Goal: Find specific page/section: Find specific page/section

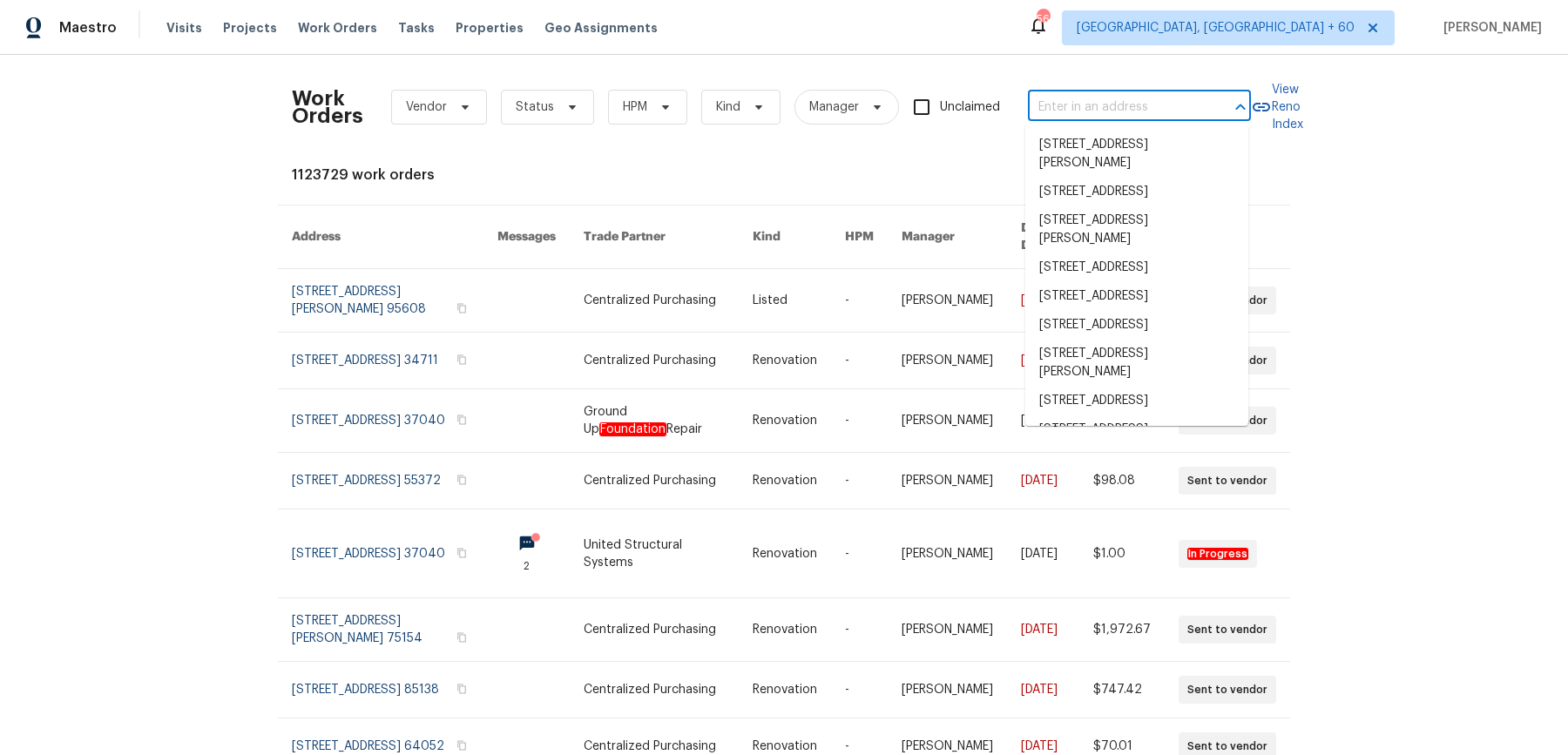
type input "[STREET_ADDRESS][PERSON_NAME][PERSON_NAME]"
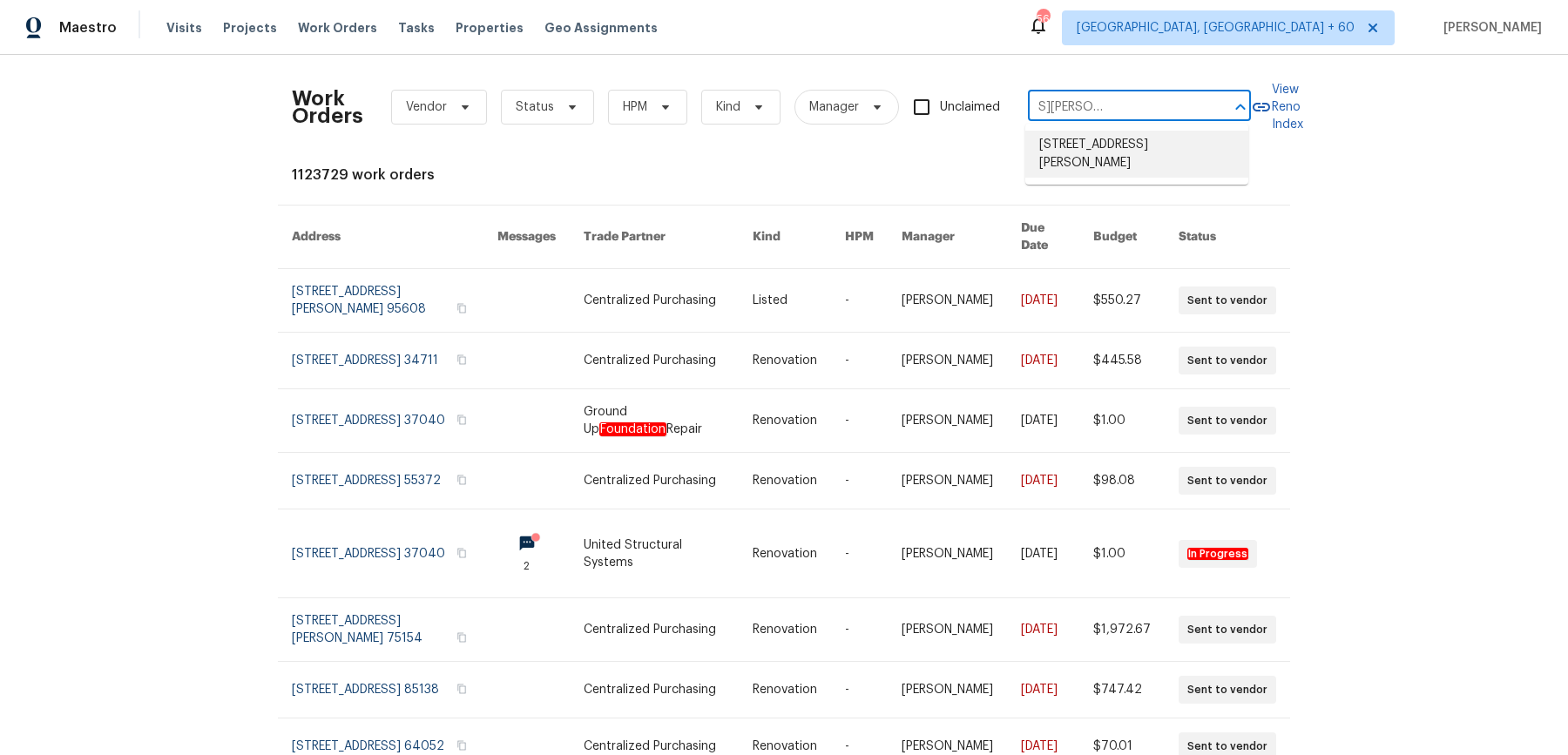
click at [1088, 138] on li "[STREET_ADDRESS][PERSON_NAME]" at bounding box center [1136, 154] width 223 height 47
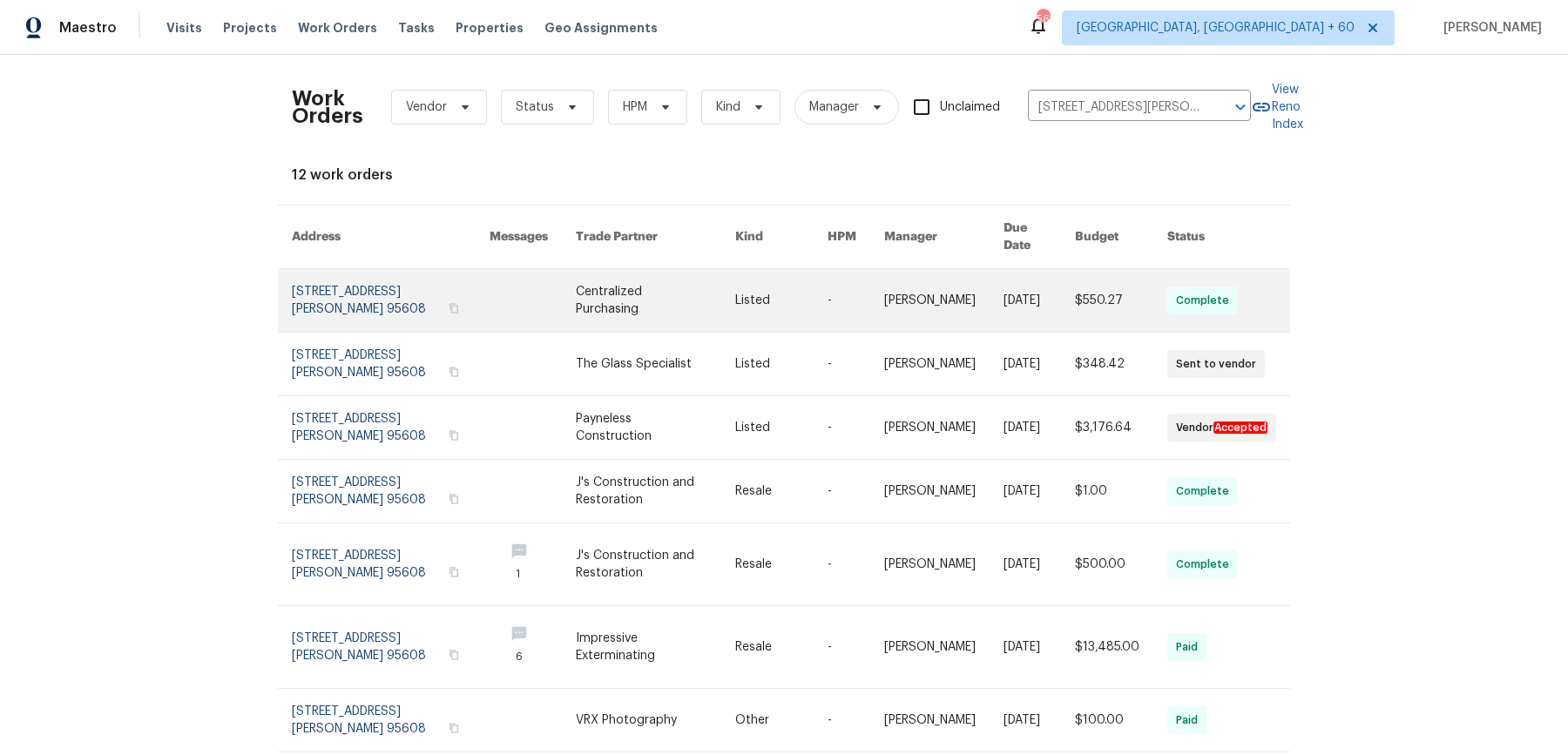
click at [1036, 282] on link at bounding box center [1038, 300] width 72 height 62
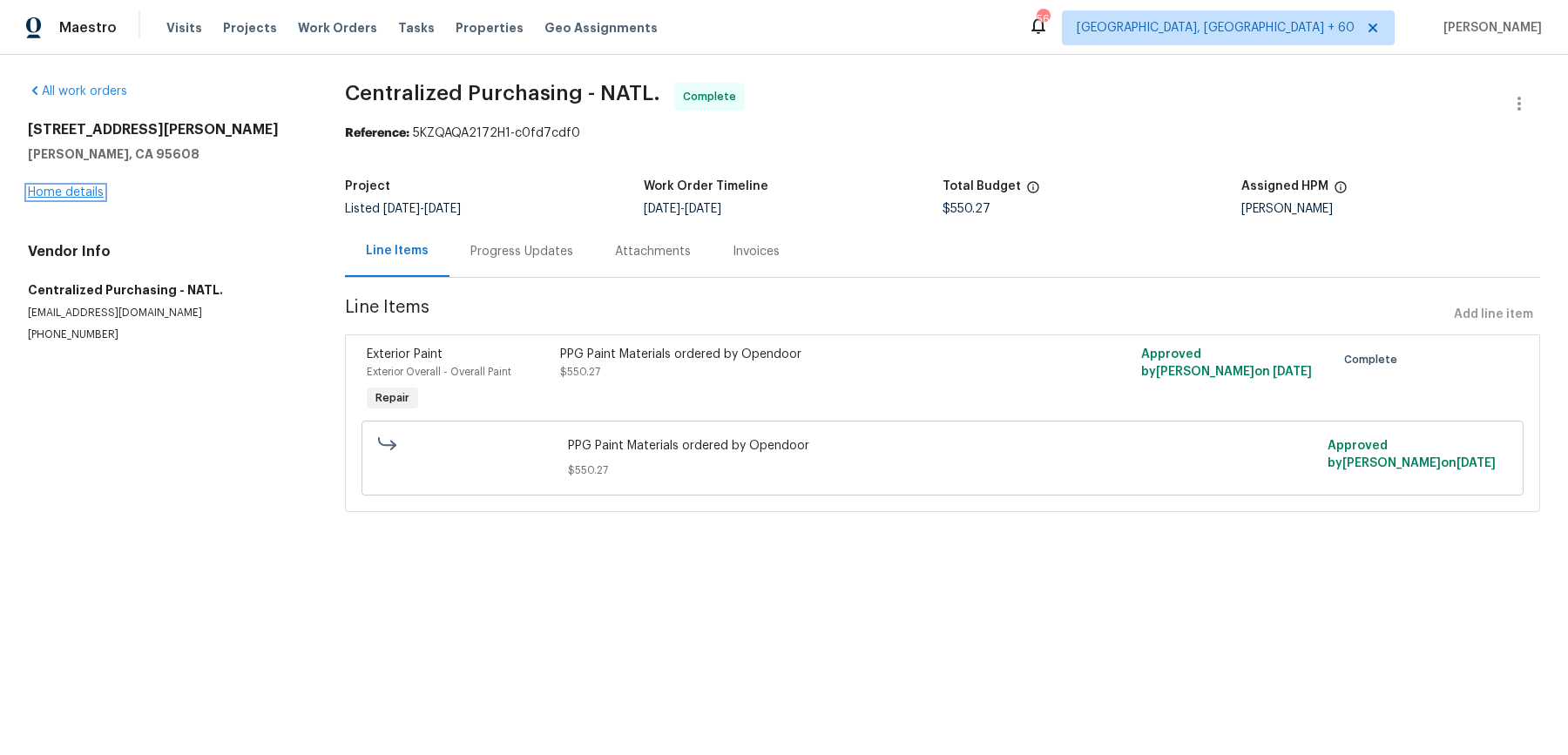
click at [93, 195] on link "Home details" at bounding box center [65, 192] width 75 height 12
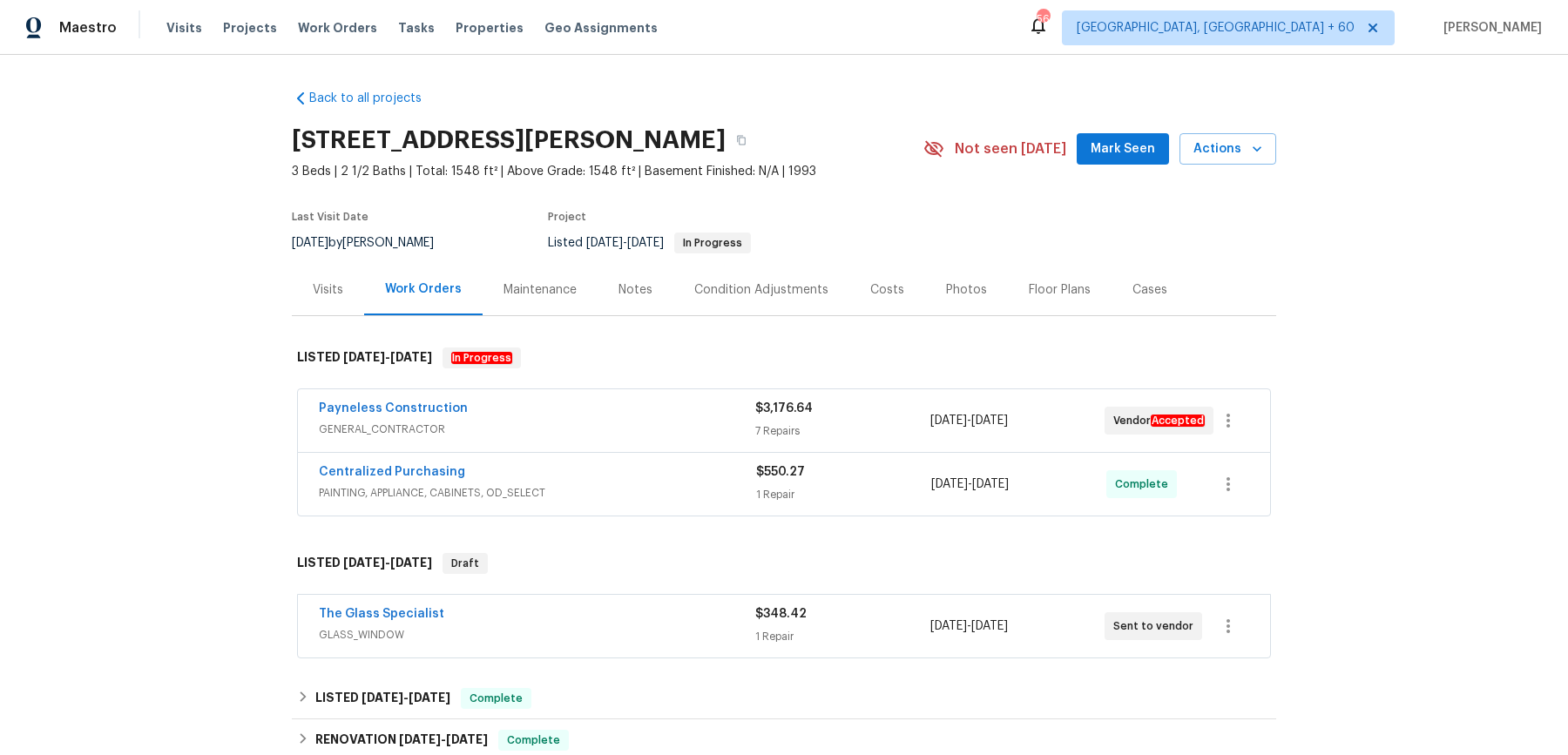
click at [613, 438] on div "Payneless Construction GENERAL_CONTRACTOR" at bounding box center [536, 420] width 437 height 42
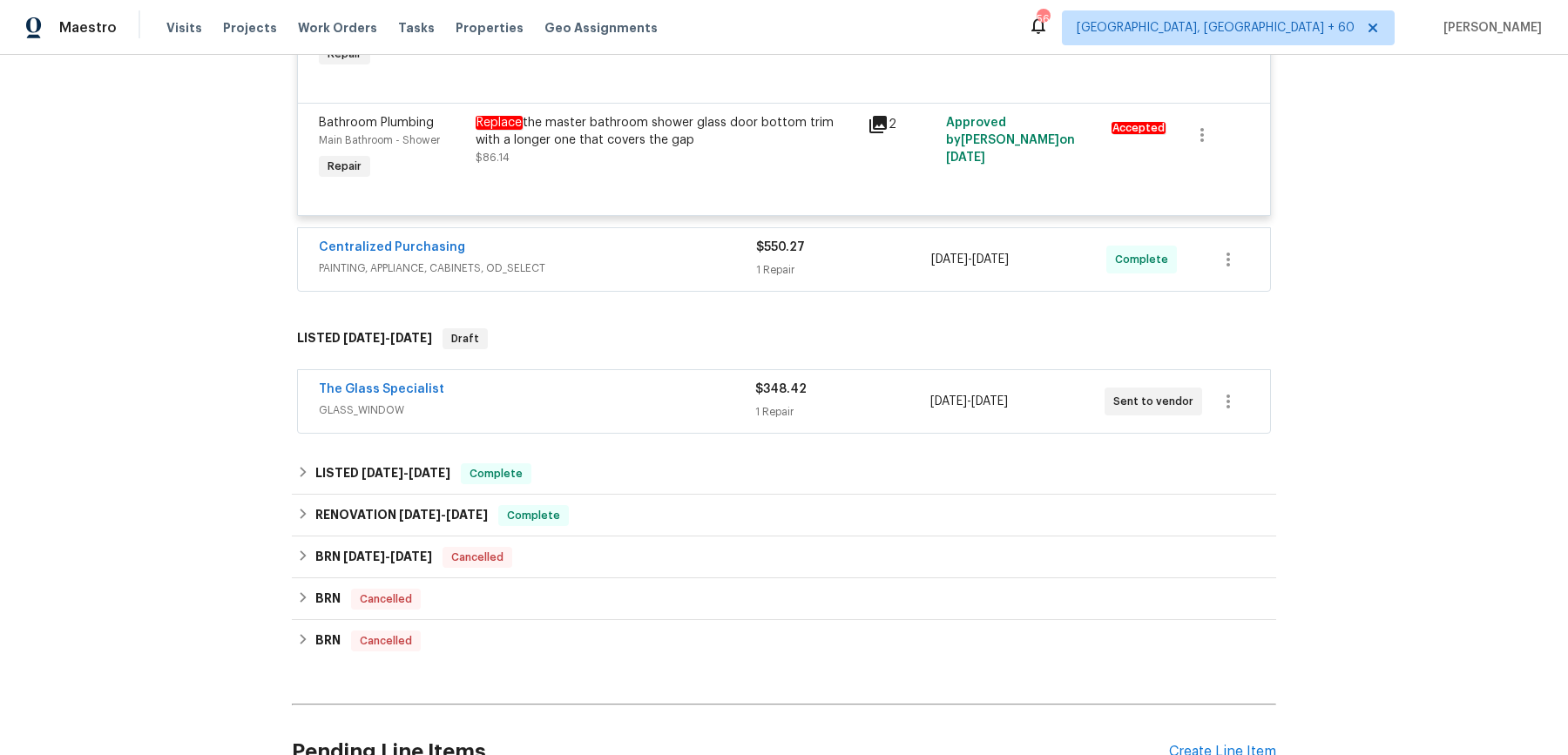
scroll to position [1269, 0]
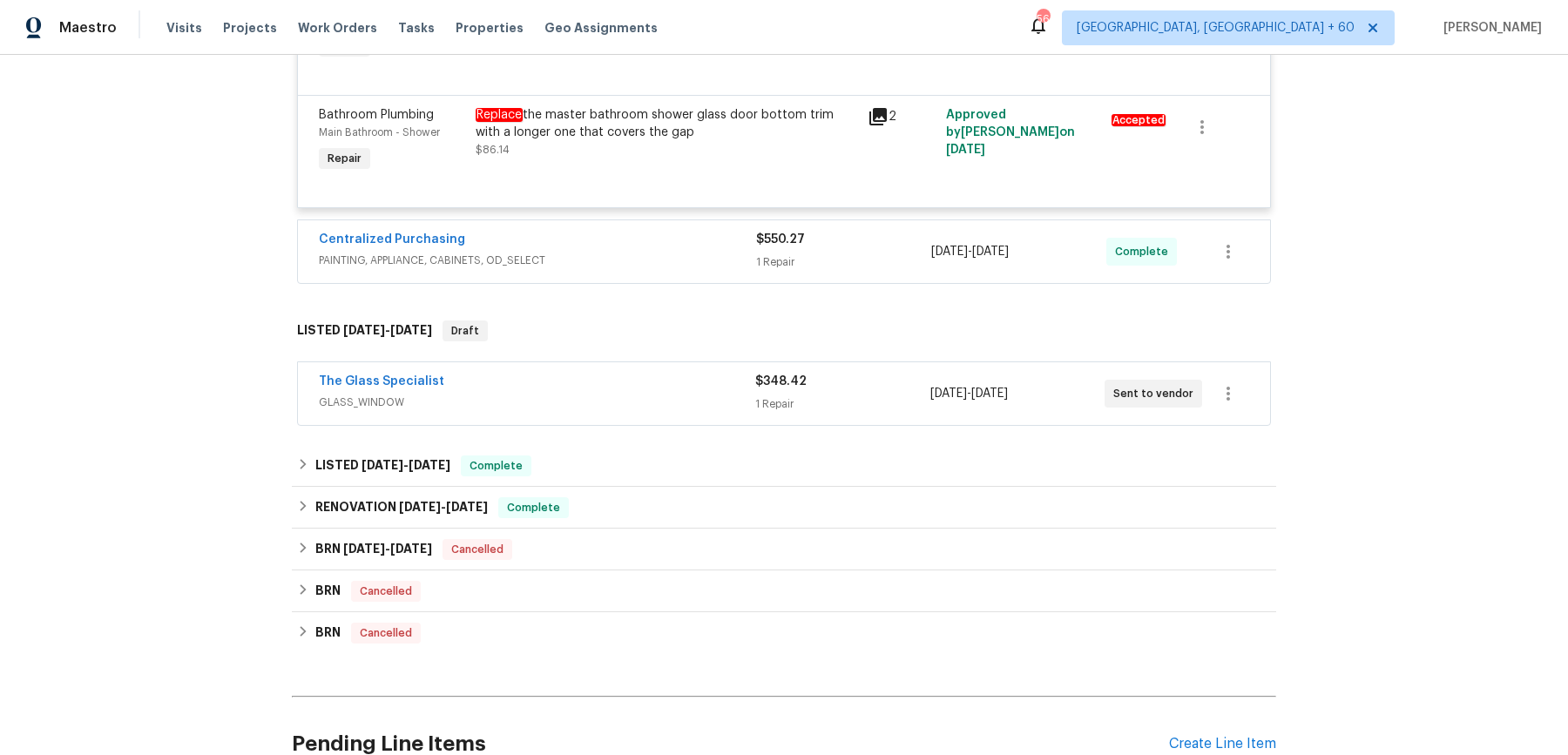
click at [681, 251] on div "Centralized Purchasing" at bounding box center [537, 241] width 438 height 20
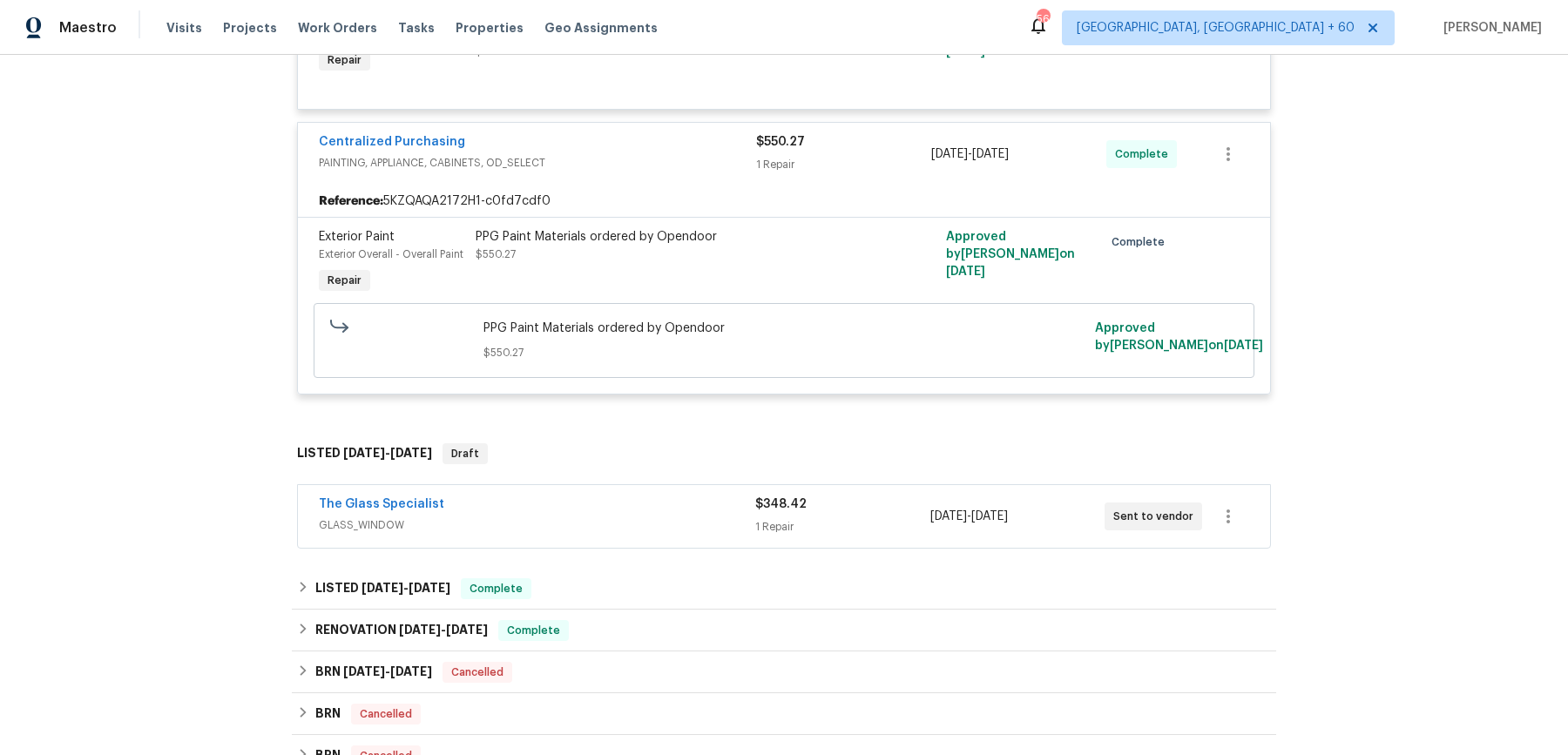
scroll to position [1382, 0]
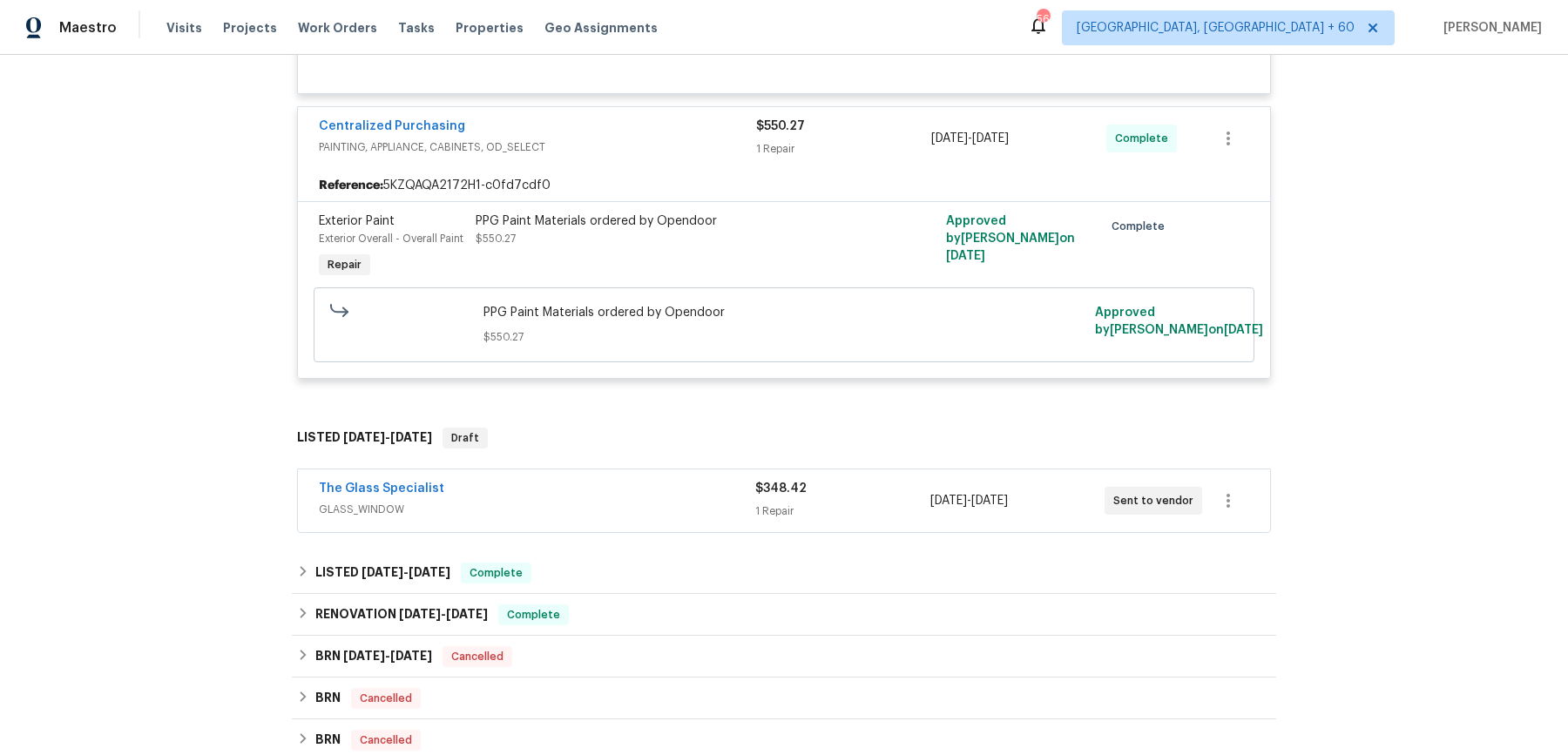
click at [653, 501] on div "The Glass Specialist" at bounding box center [536, 490] width 437 height 20
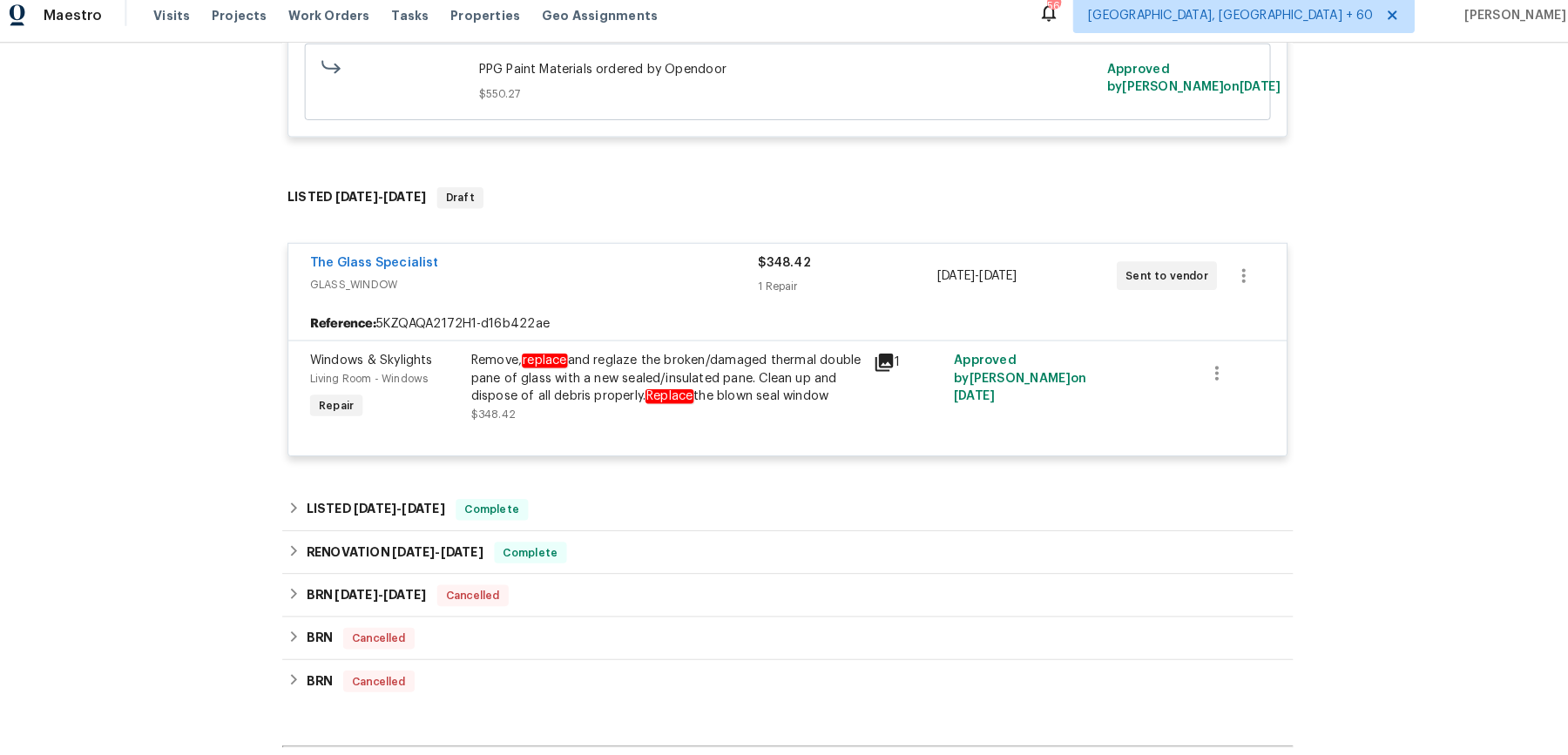
scroll to position [0, 0]
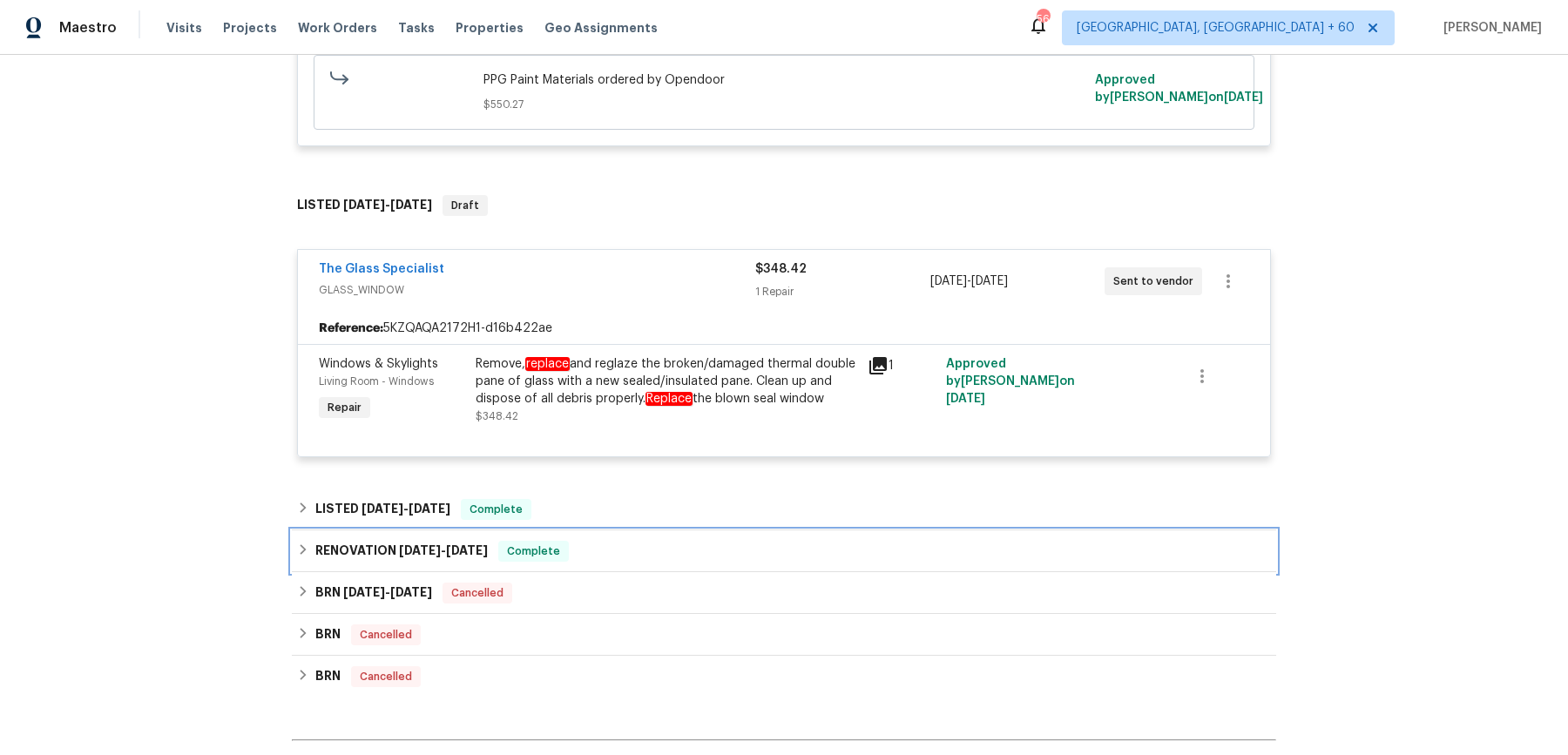
click at [637, 554] on div "RENOVATION [DATE] - [DATE] Complete" at bounding box center [783, 551] width 984 height 42
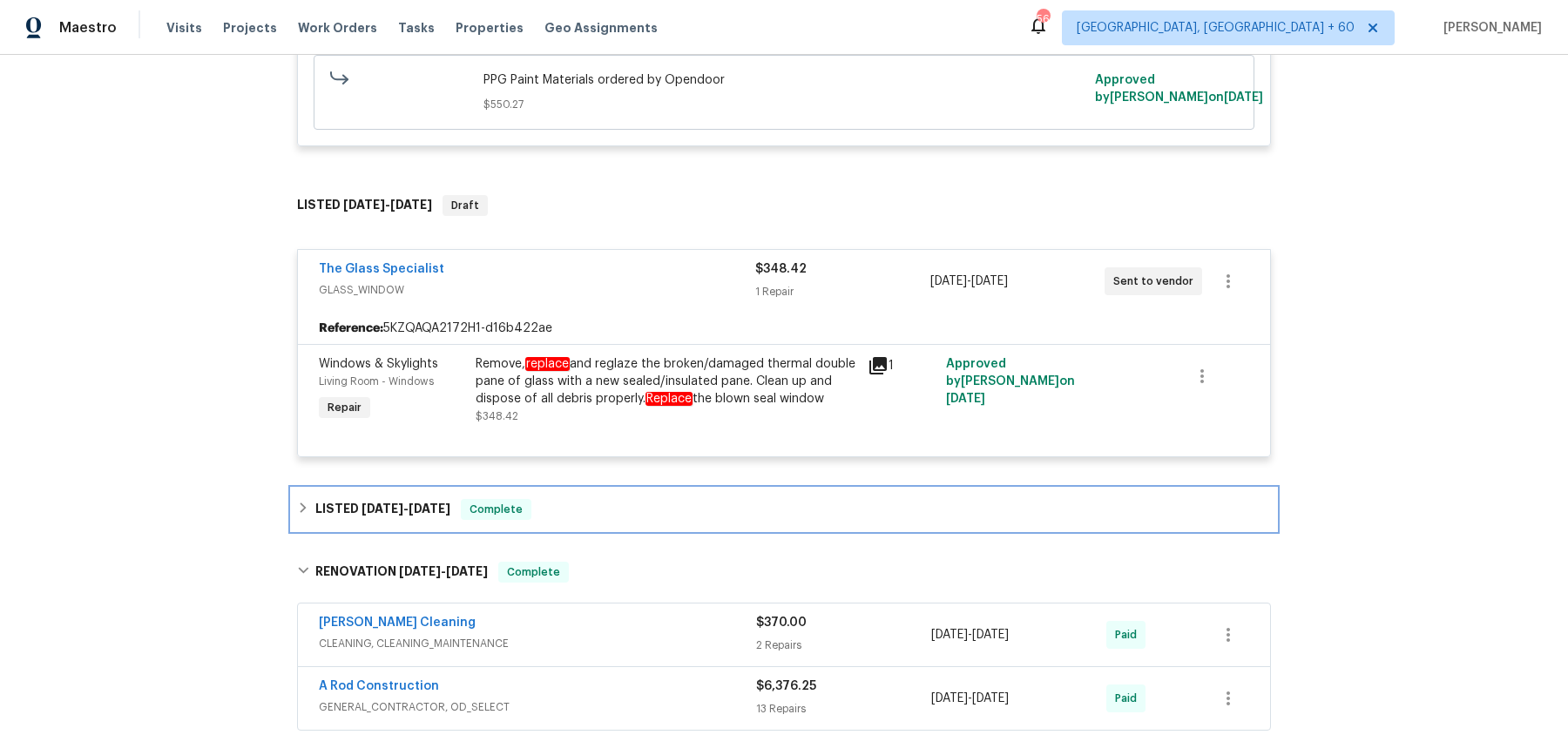
click at [646, 519] on div "LISTED [DATE] - [DATE] Complete" at bounding box center [784, 509] width 974 height 20
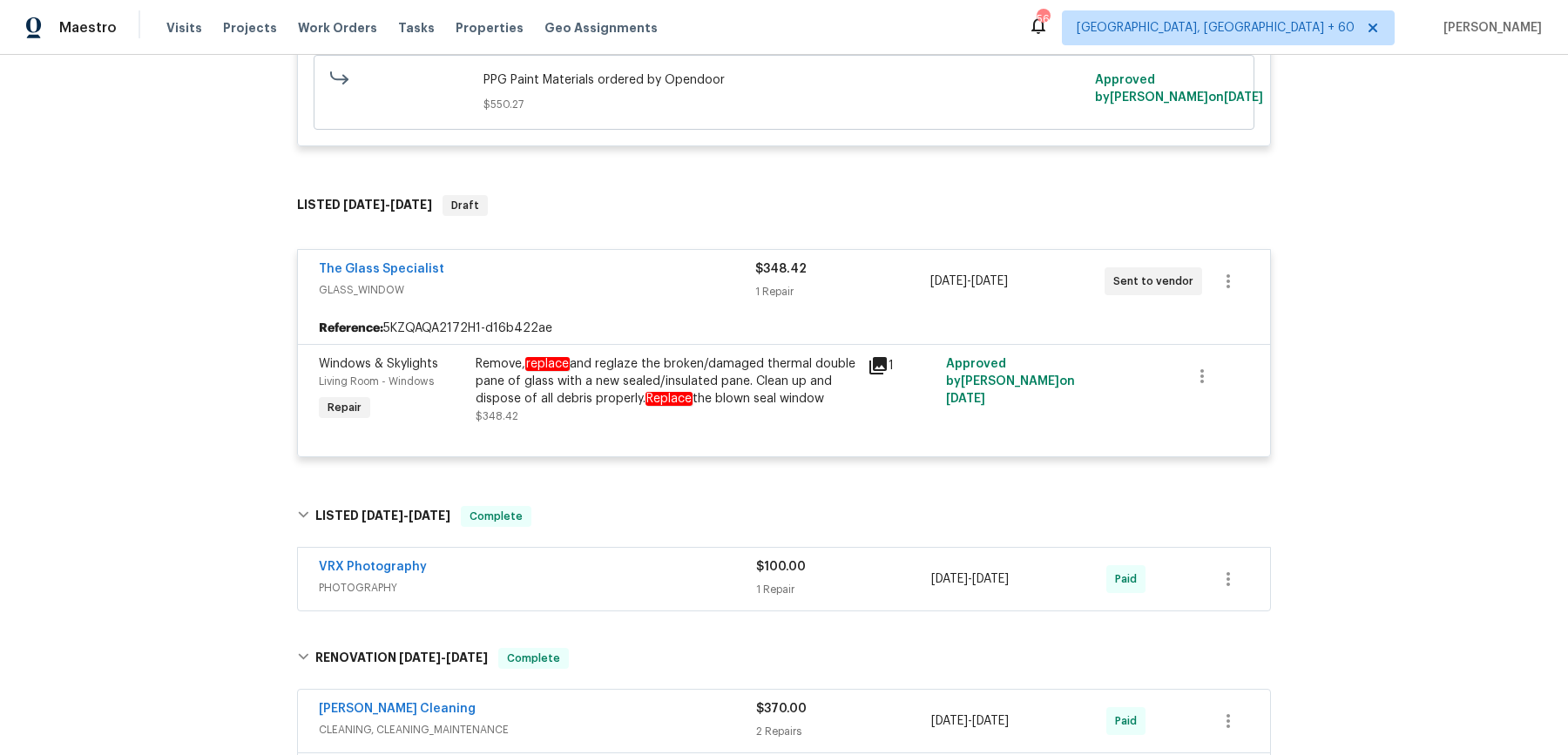
click at [640, 597] on span "PHOTOGRAPHY" at bounding box center [537, 587] width 438 height 18
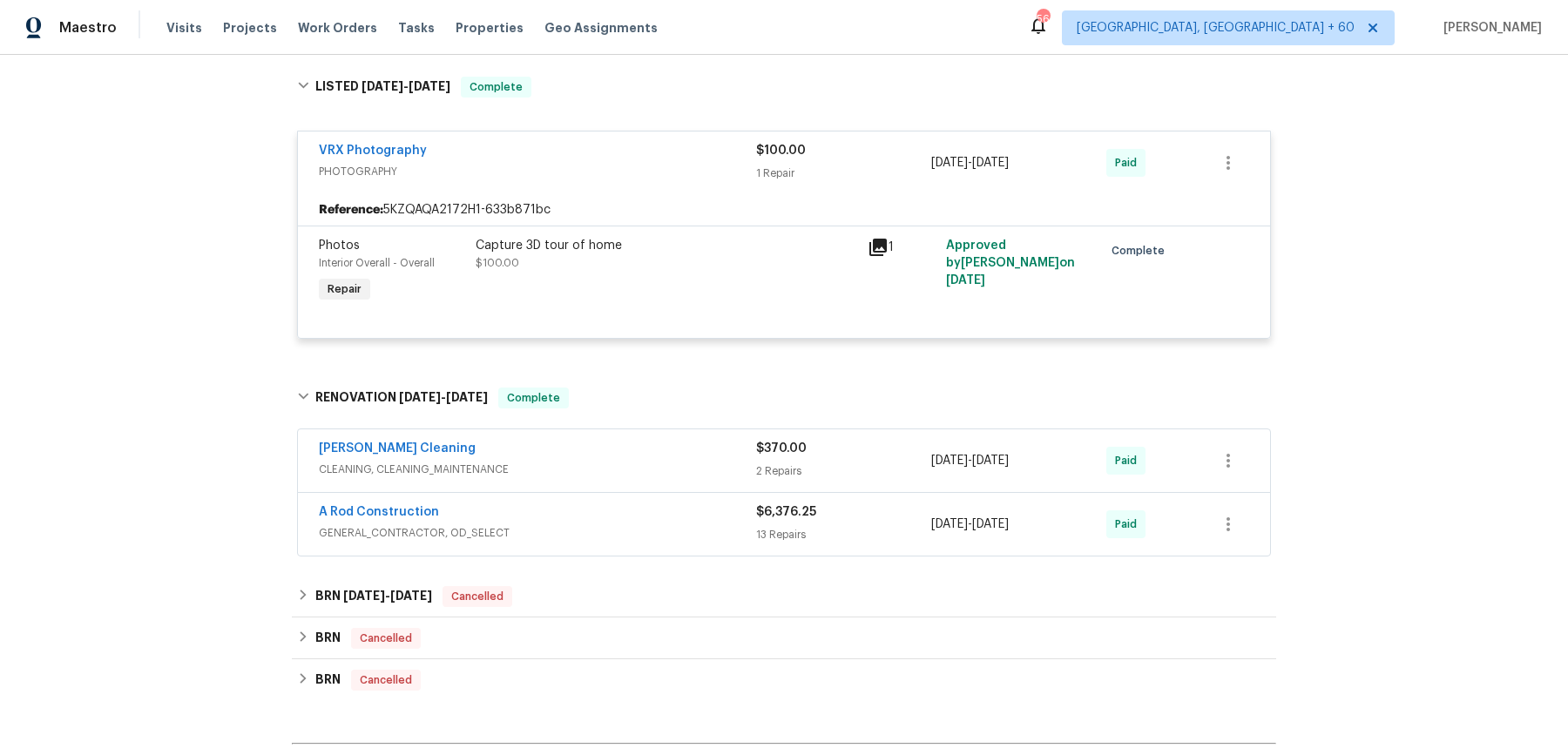
scroll to position [1931, 0]
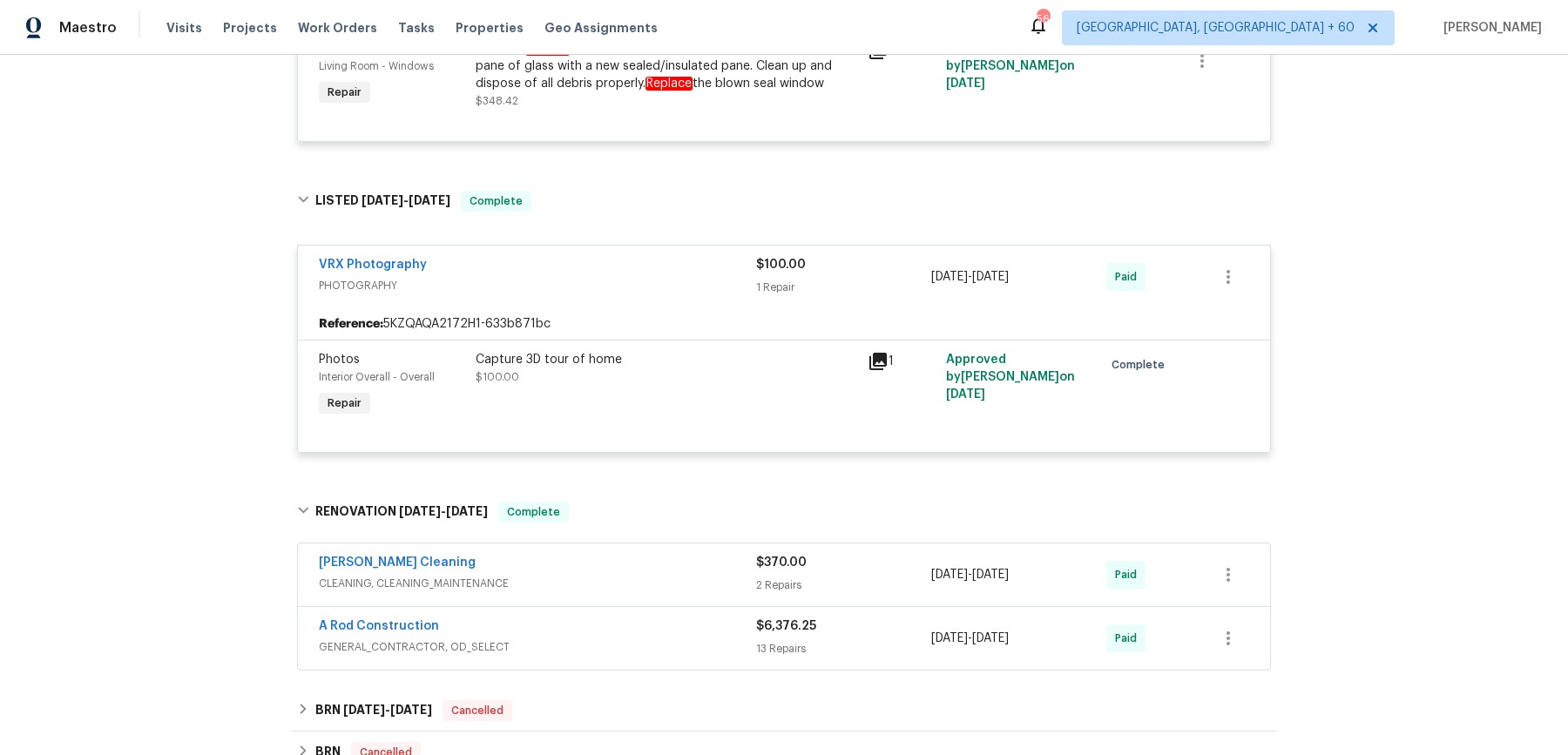
click at [782, 110] on div "Remove, replace and reglaze the broken/damaged thermal double pane of glass wit…" at bounding box center [667, 74] width 382 height 70
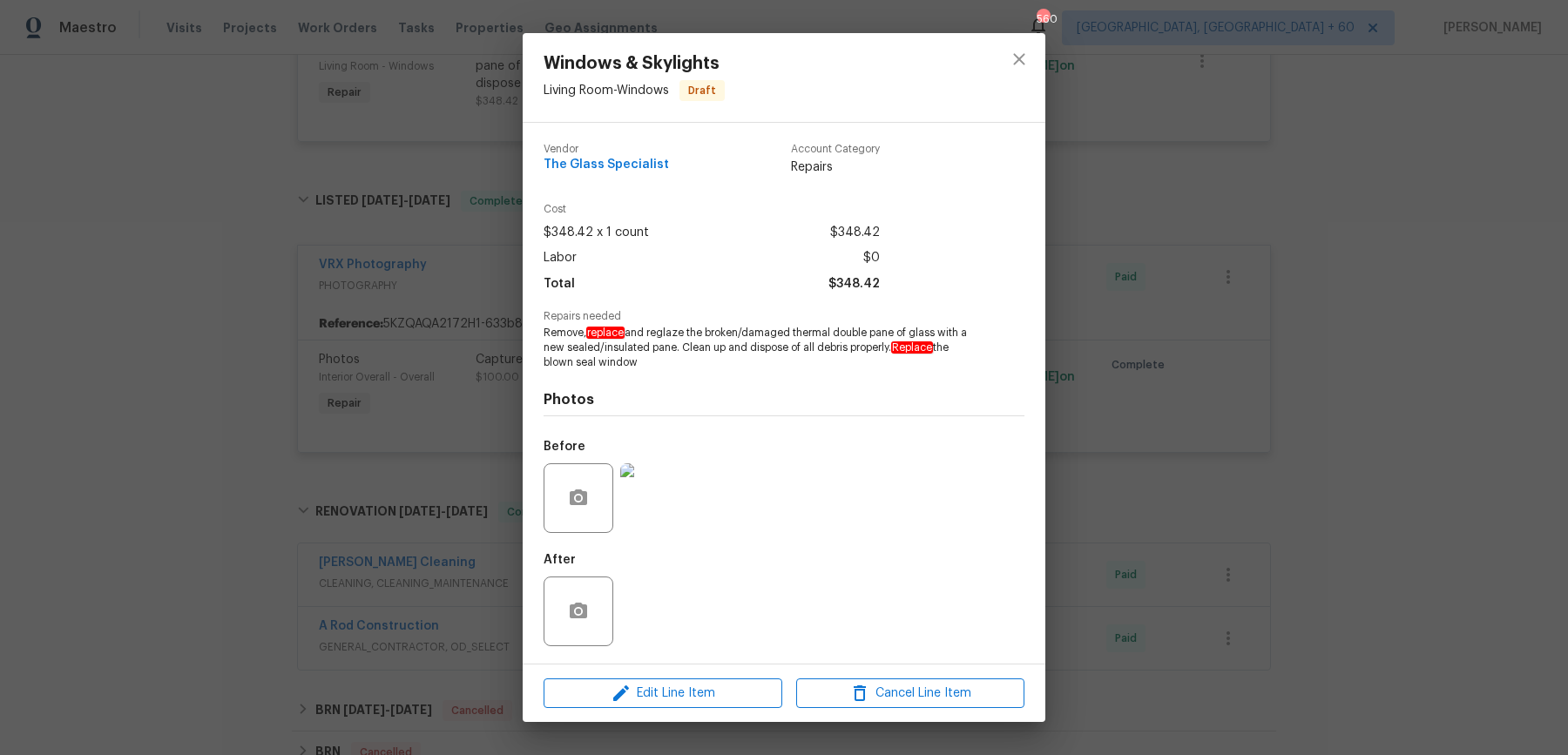
click at [1156, 183] on div "Windows & Skylights Living Room - Windows Draft Vendor The Glass Specialist Acc…" at bounding box center [784, 377] width 1568 height 755
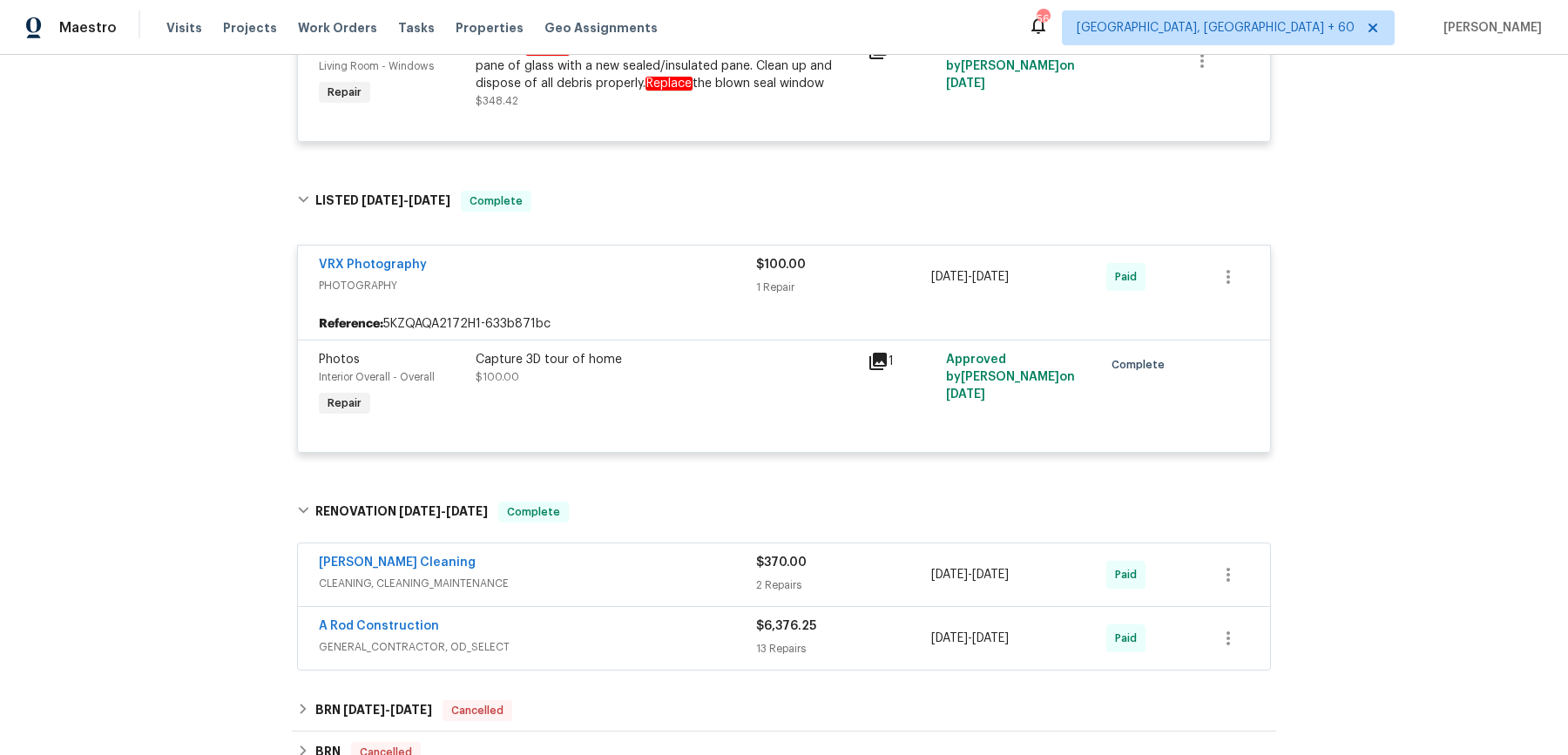
scroll to position [2269, 0]
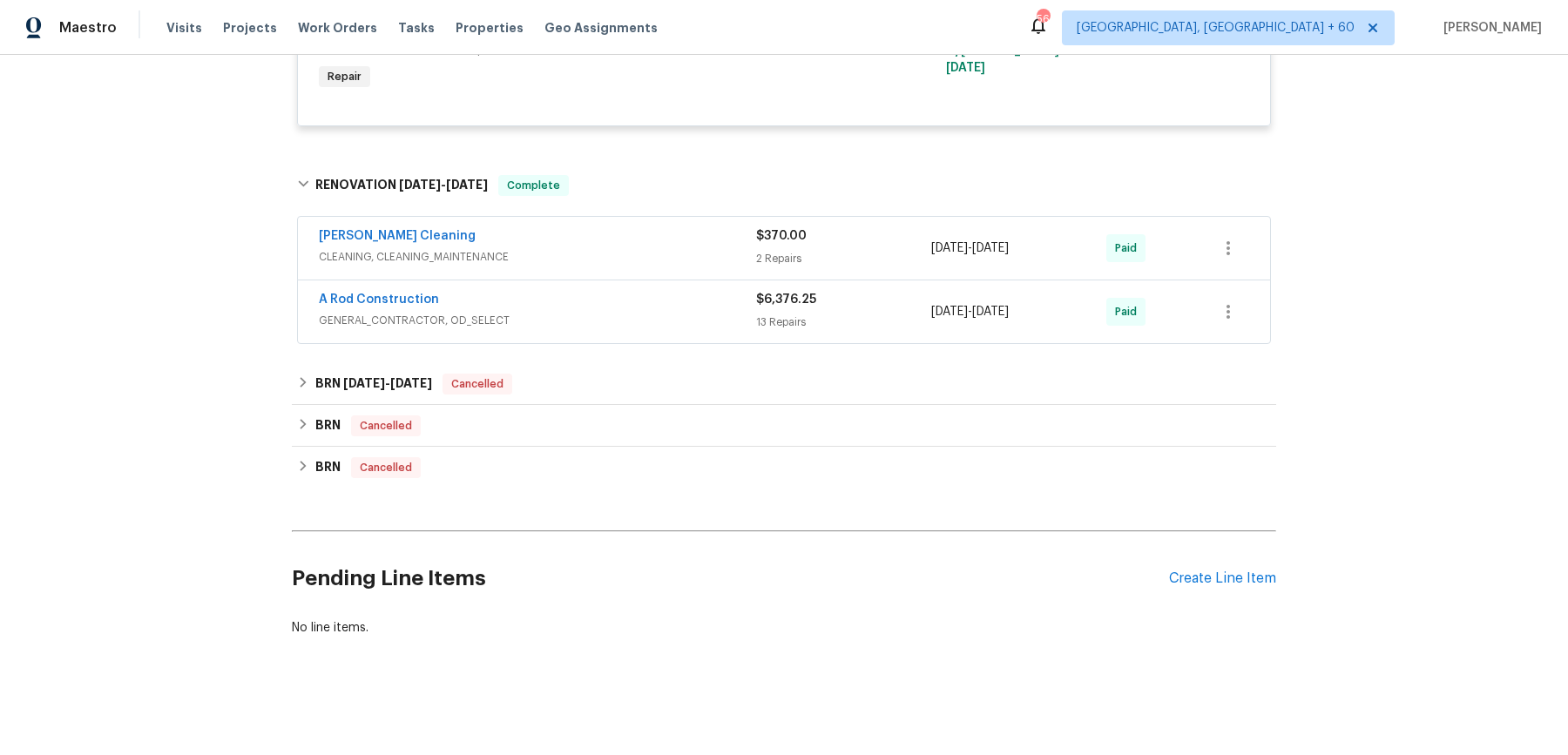
click at [669, 232] on div "[PERSON_NAME] Cleaning" at bounding box center [537, 237] width 438 height 20
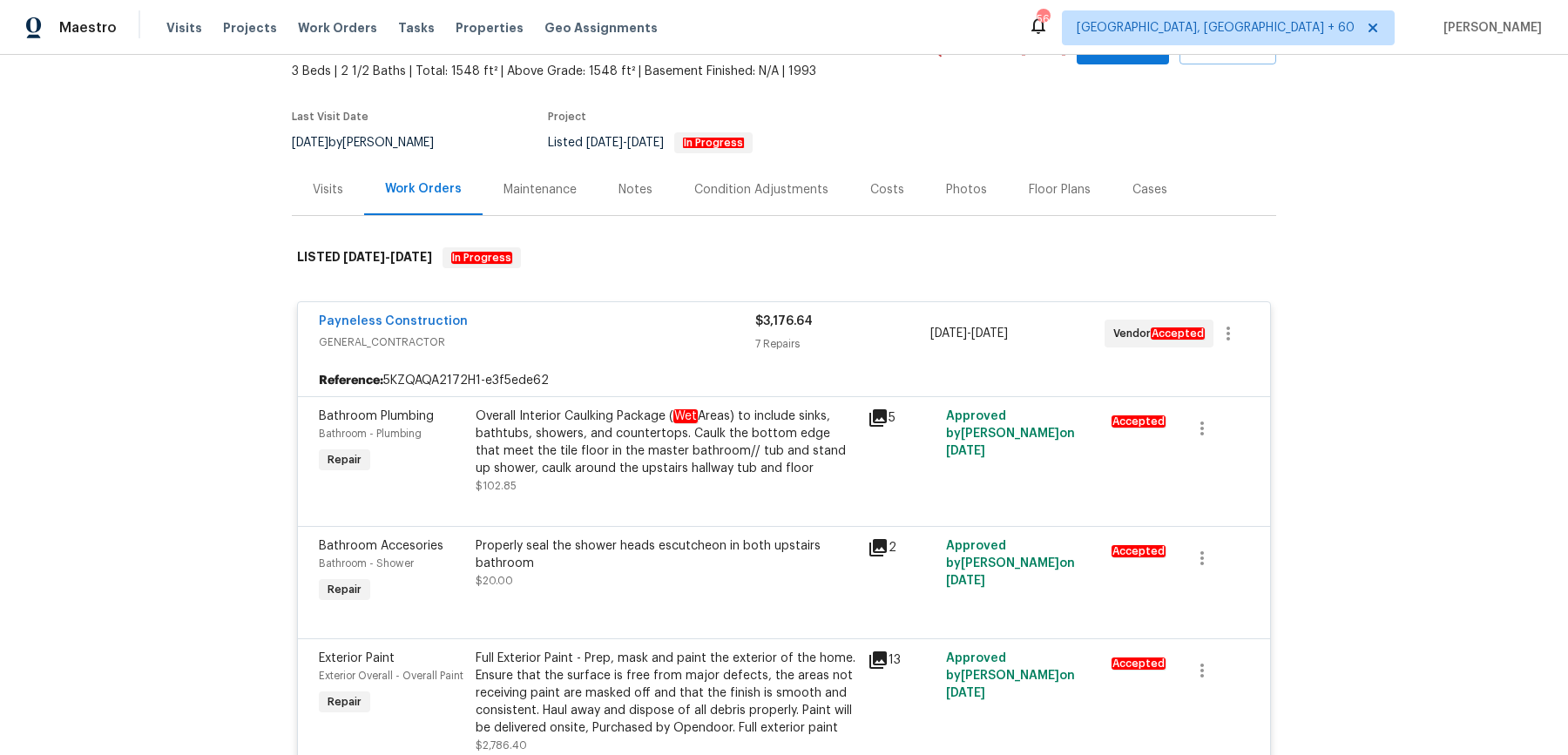
scroll to position [0, 0]
